Goal: Browse casually

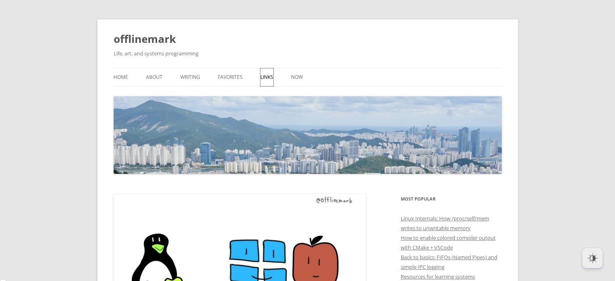
click at [265, 78] on link "Links" at bounding box center [266, 77] width 13 height 18
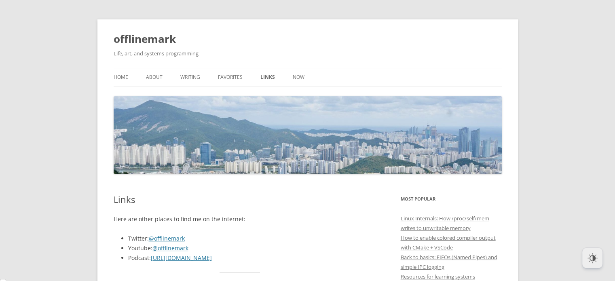
click at [131, 75] on ul "Home About Writing Favorites Links Now" at bounding box center [308, 77] width 388 height 19
click at [125, 75] on link "Home" at bounding box center [121, 77] width 15 height 18
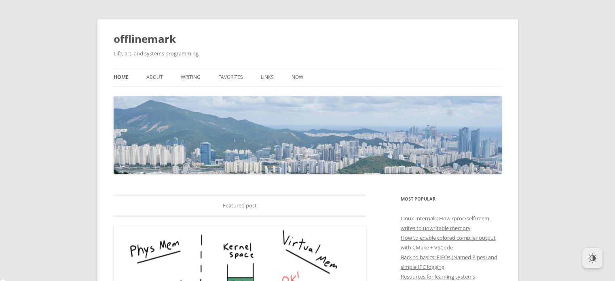
scroll to position [3485, 0]
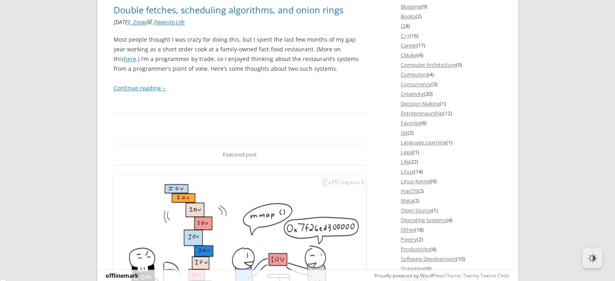
scroll to position [831, 0]
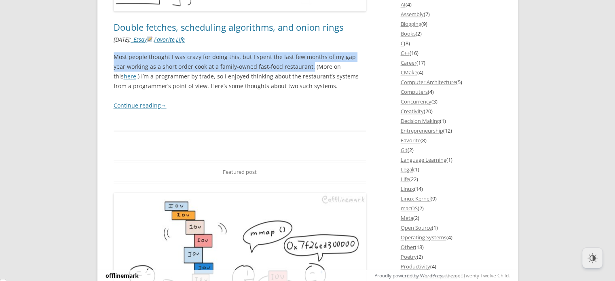
drag, startPoint x: 114, startPoint y: 55, endPoint x: 296, endPoint y: 65, distance: 181.8
type textarea "Most people thought I was crazy for doing this, but I spent the last few months…"
click at [296, 65] on p "Most people thought I was crazy for doing this, but I spent the last few months…" at bounding box center [240, 71] width 253 height 39
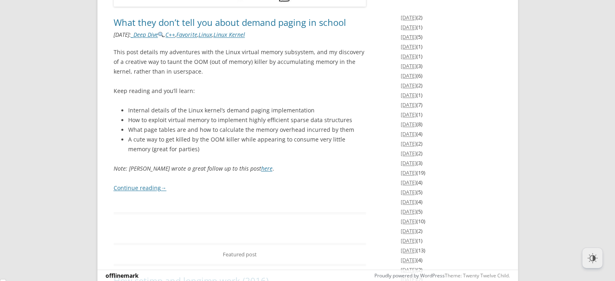
scroll to position [1368, 0]
